Goal: Task Accomplishment & Management: Use online tool/utility

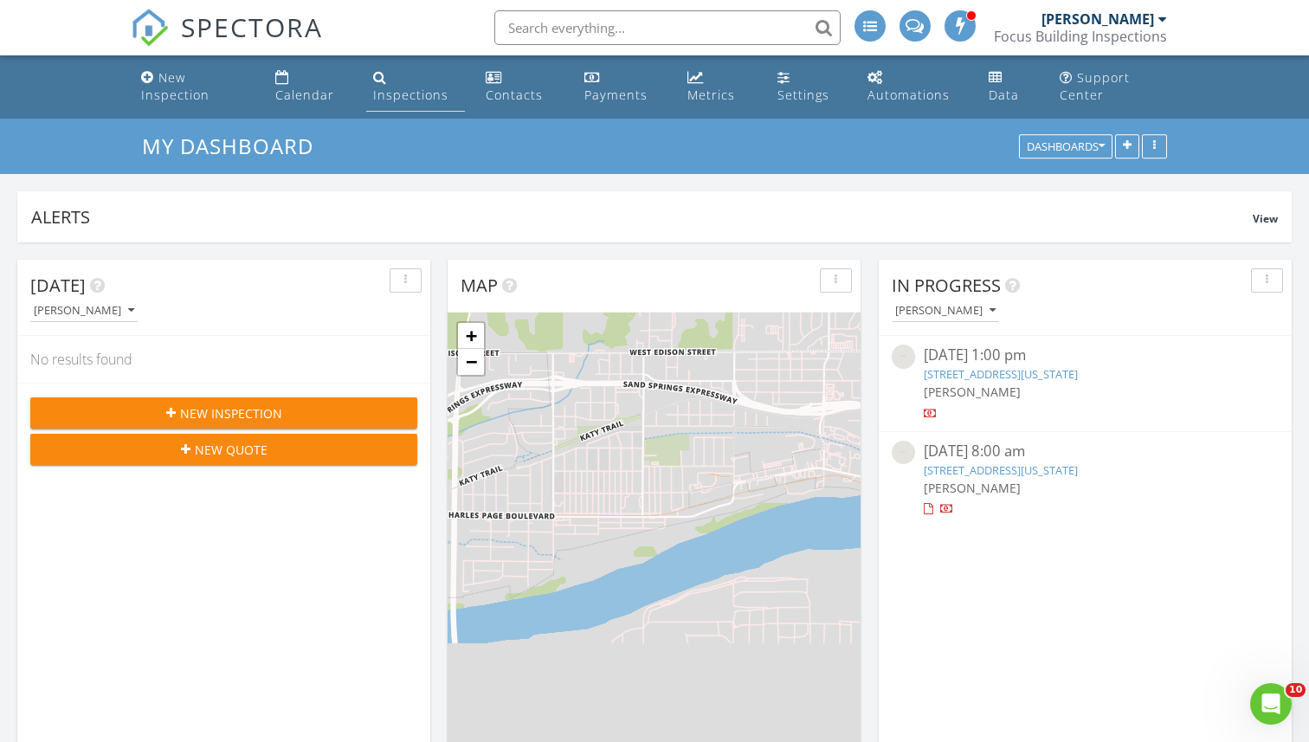
click at [421, 91] on div "Inspections" at bounding box center [410, 95] width 75 height 16
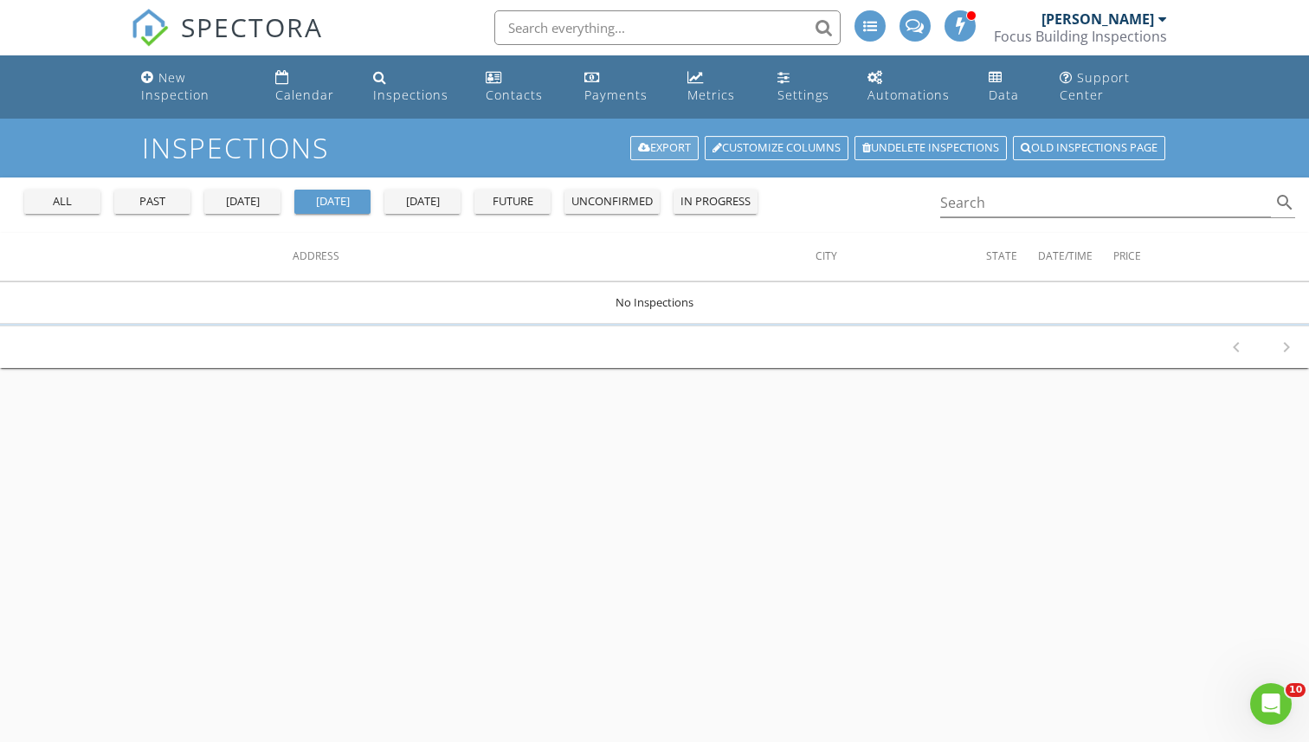
click at [657, 149] on link "Export" at bounding box center [664, 148] width 68 height 24
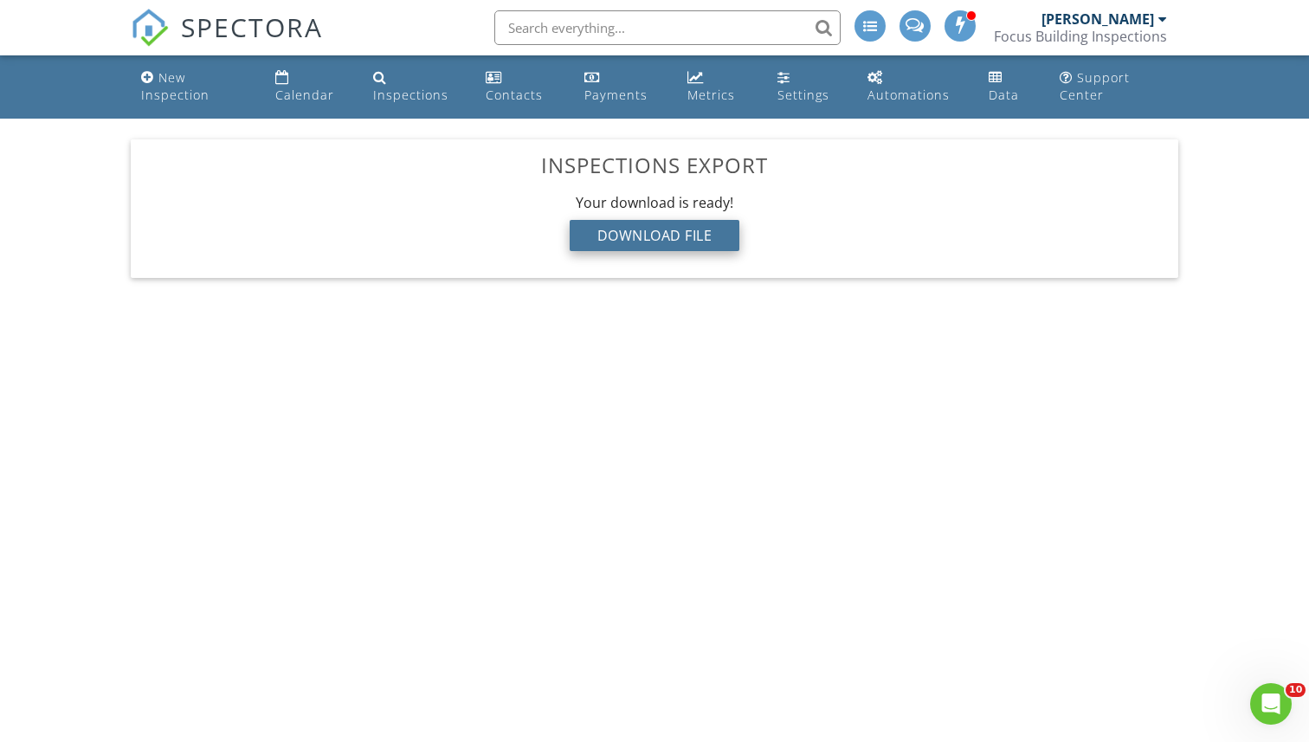
click at [638, 236] on div "Download File" at bounding box center [655, 235] width 171 height 31
